Goal: Task Accomplishment & Management: Use online tool/utility

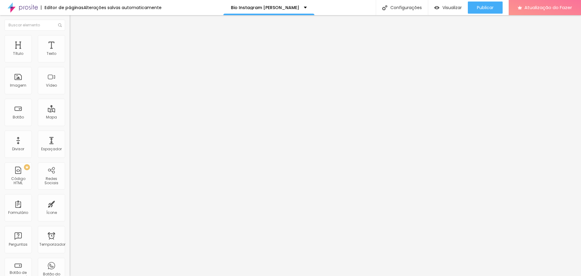
click at [70, 124] on input "[URL][DOMAIN_NAME]" at bounding box center [106, 121] width 73 height 6
paste input "https://www.wolkephotostudio.com.br/portfolio"
type input "https://www.wolkephotostudio.com.br/portfolio"
click at [70, 214] on div "Editar nulo Conteúdo Estilo Avançado Trocar imagem Descrição da imagem (Alt) Al…" at bounding box center [105, 145] width 70 height 260
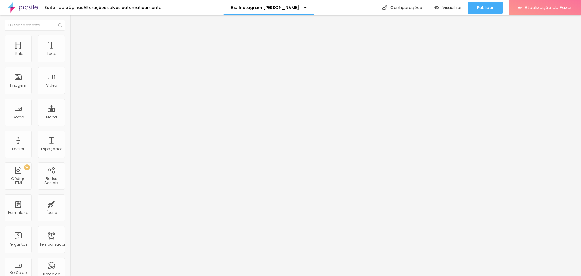
scroll to position [0, 0]
click at [489, 9] on font "Publicar" at bounding box center [485, 8] width 17 height 6
click at [446, 8] on font "Visualizar" at bounding box center [451, 8] width 19 height 6
paste input "https://www.behance.net/wolkephotostudio"
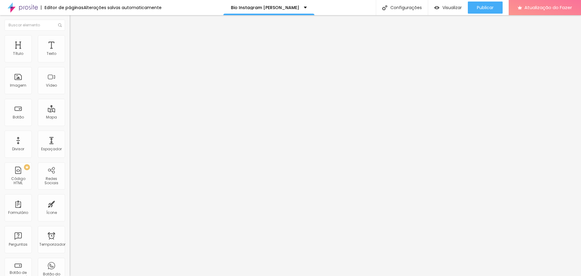
type input "https://www.behance.net/wolkephotostudio"
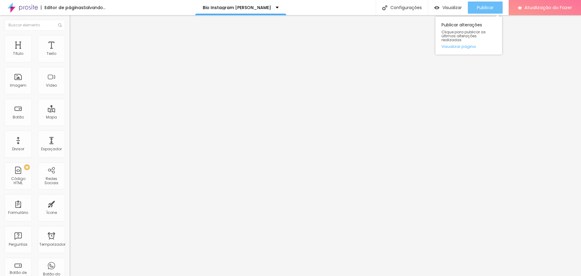
click at [476, 9] on button "Publicar" at bounding box center [485, 8] width 35 height 12
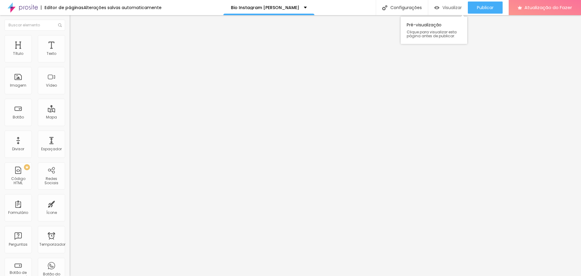
click at [450, 6] on font "Visualizar" at bounding box center [451, 8] width 19 height 6
click at [493, 9] on font "Publicar" at bounding box center [485, 8] width 17 height 6
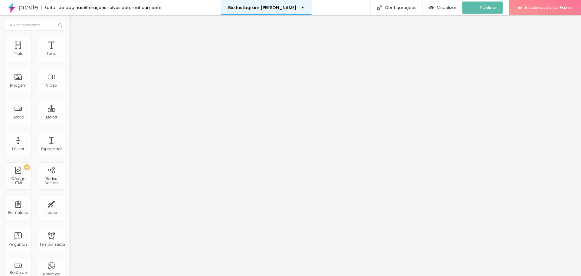
click at [287, 7] on div "Bio Instagram Luana" at bounding box center [266, 7] width 76 height 4
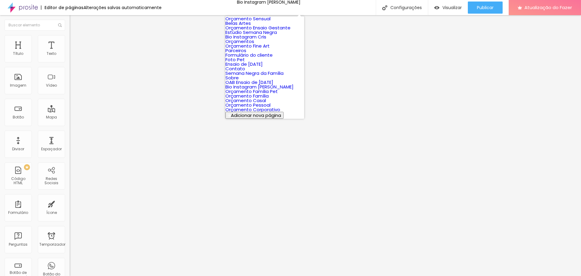
click at [263, 40] on link "Bio Instagram Cris" at bounding box center [245, 37] width 41 height 6
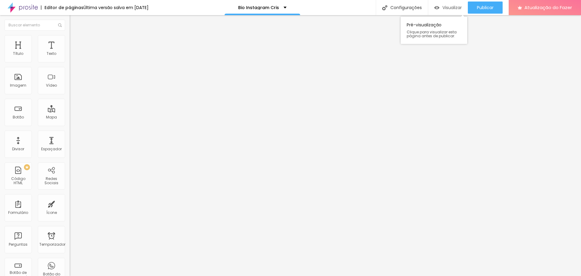
click at [450, 6] on font "Visualizar" at bounding box center [451, 8] width 19 height 6
paste input "[URL][DOMAIN_NAME]"
type input "[URL][DOMAIN_NAME]"
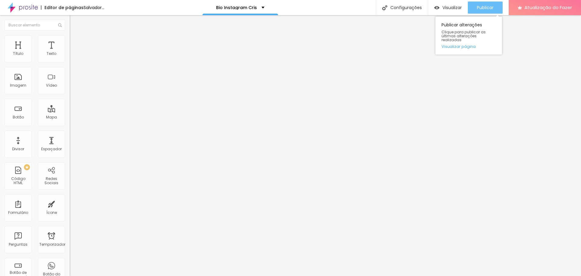
click at [487, 10] on font "Publicar" at bounding box center [485, 8] width 17 height 6
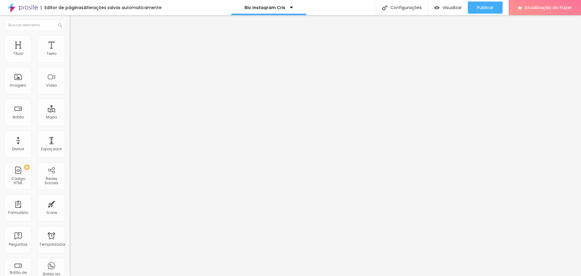
paste input "[URL][DOMAIN_NAME]"
type input "[URL][DOMAIN_NAME]"
click at [483, 7] on font "Publicar" at bounding box center [485, 8] width 17 height 6
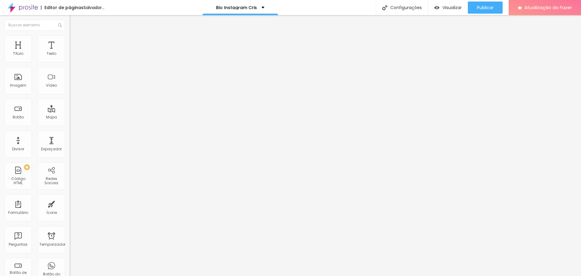
paste input "[URL][DOMAIN_NAME]"
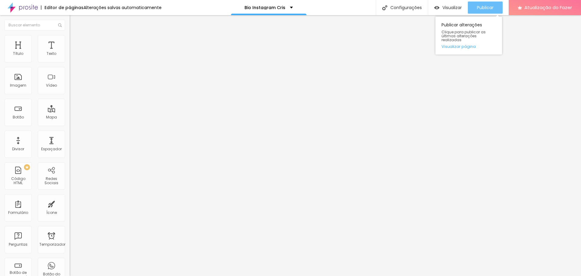
type input "[URL][DOMAIN_NAME]"
click at [486, 5] on font "Publicar" at bounding box center [485, 8] width 17 height 6
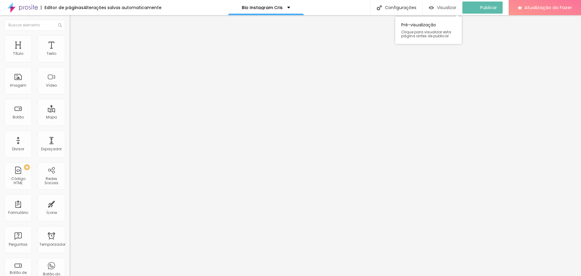
click at [453, 7] on font "Visualizar" at bounding box center [446, 8] width 19 height 6
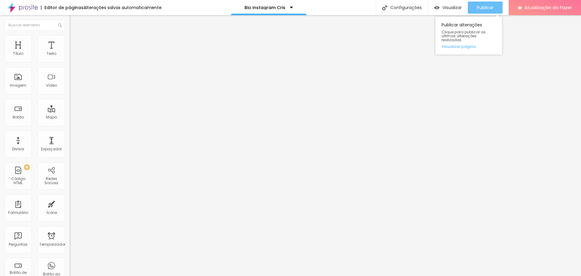
click at [473, 7] on button "Publicar" at bounding box center [485, 8] width 35 height 12
